Goal: Task Accomplishment & Management: Use online tool/utility

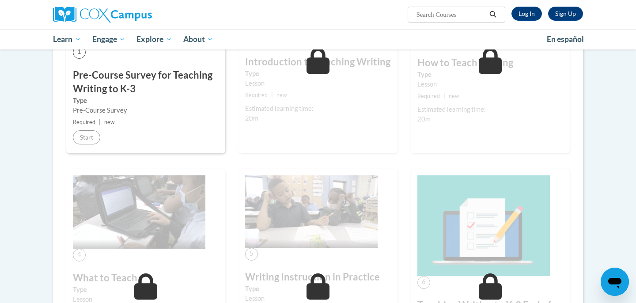
scroll to position [257, 0]
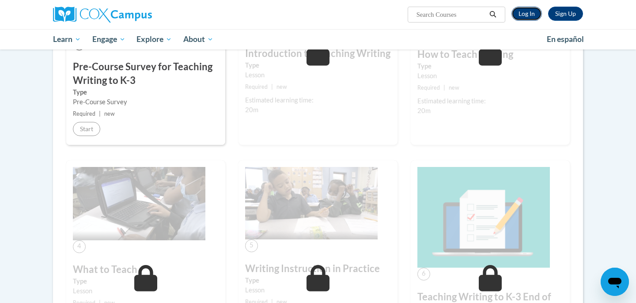
click at [522, 15] on link "Log In" at bounding box center [526, 14] width 30 height 14
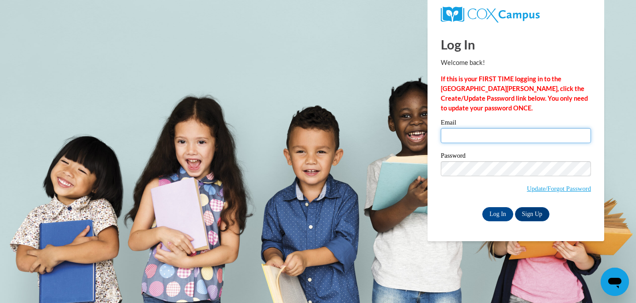
click at [482, 141] on input "Email" at bounding box center [515, 135] width 150 height 15
type input "nvue@sasd.net"
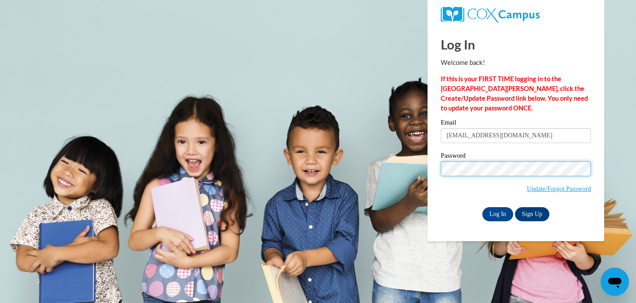
click at [482, 207] on input "Log In" at bounding box center [497, 214] width 31 height 14
click at [493, 212] on input "Log In" at bounding box center [497, 214] width 31 height 14
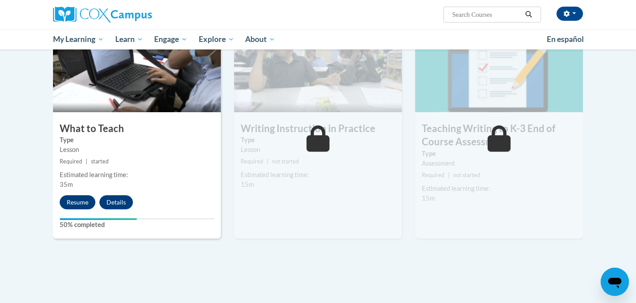
scroll to position [437, 0]
click at [77, 200] on button "Resume" at bounding box center [78, 202] width 36 height 14
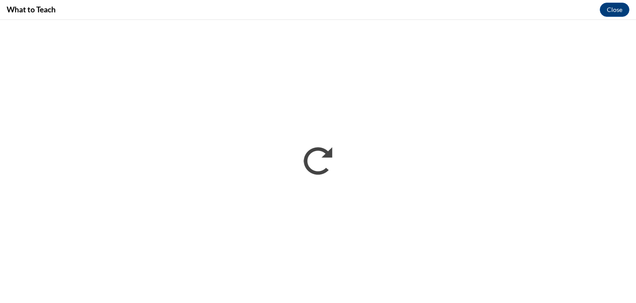
scroll to position [0, 0]
